Goal: Go to known website: Access a specific website the user already knows

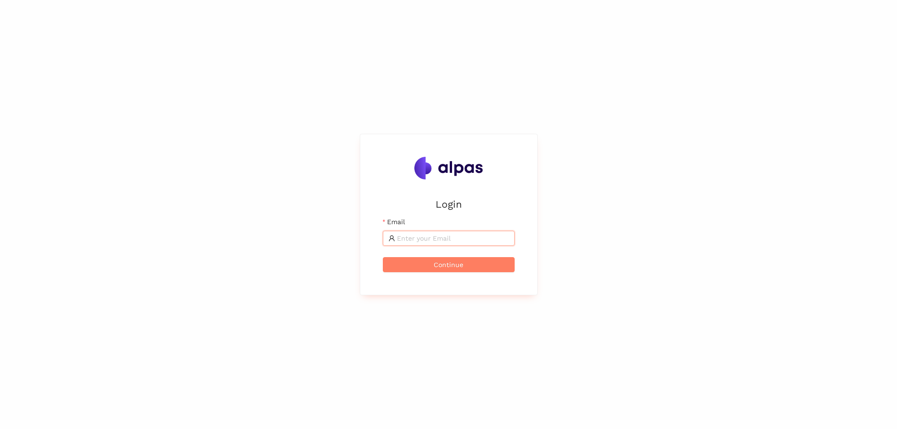
click at [448, 241] on input "Email" at bounding box center [453, 238] width 112 height 10
type input "[PERSON_NAME][EMAIL_ADDRESS][PERSON_NAME][DOMAIN_NAME]"
click at [457, 261] on span "Continue" at bounding box center [449, 265] width 30 height 10
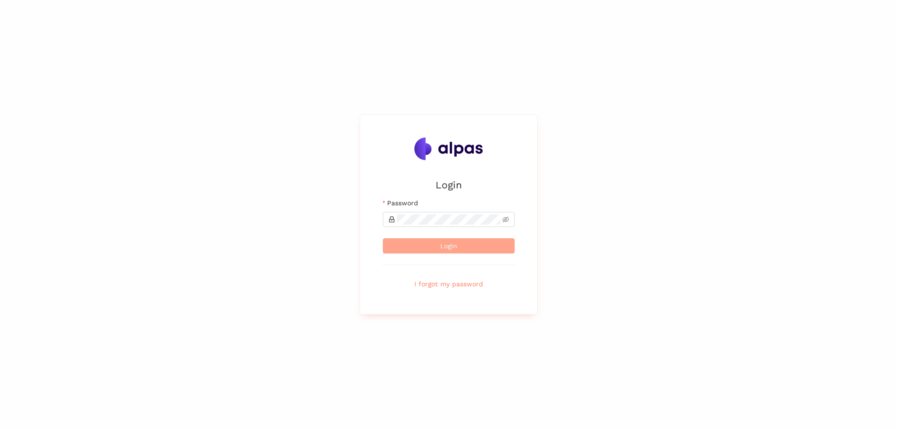
click at [449, 250] on span "Login" at bounding box center [449, 246] width 17 height 10
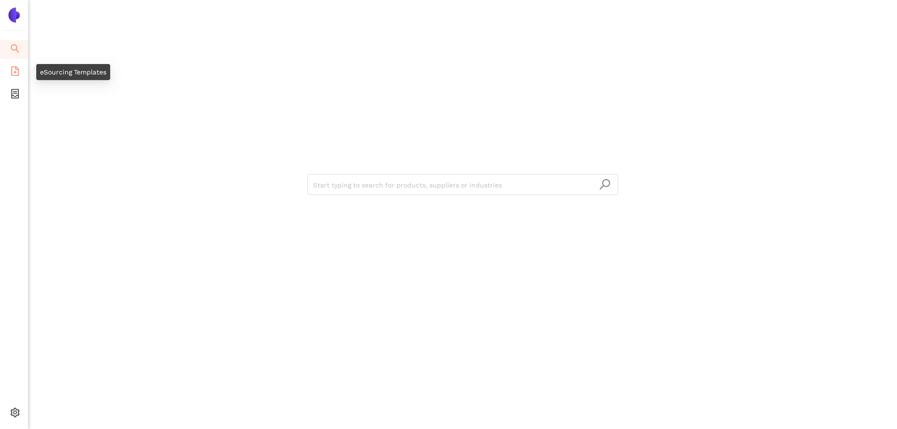
click at [12, 73] on icon "file-add" at bounding box center [14, 70] width 9 height 9
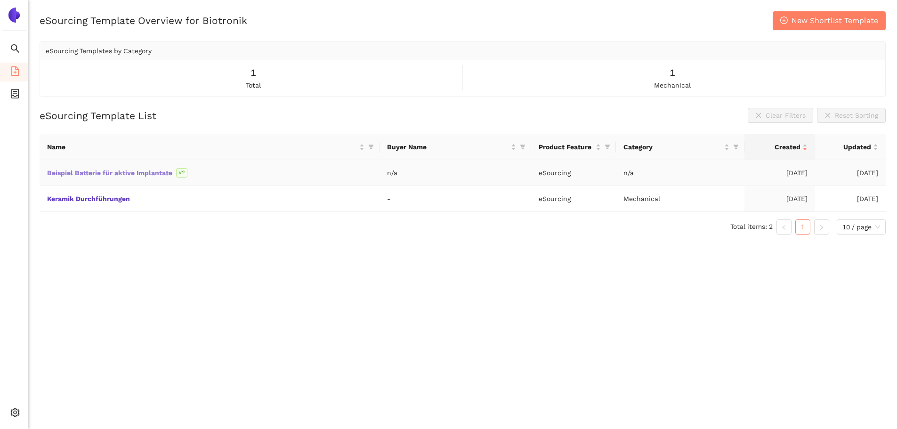
click at [0, 0] on link "Beispiel Batterie für aktive Implantate" at bounding box center [0, 0] width 0 height 0
